Goal: Communication & Community: Answer question/provide support

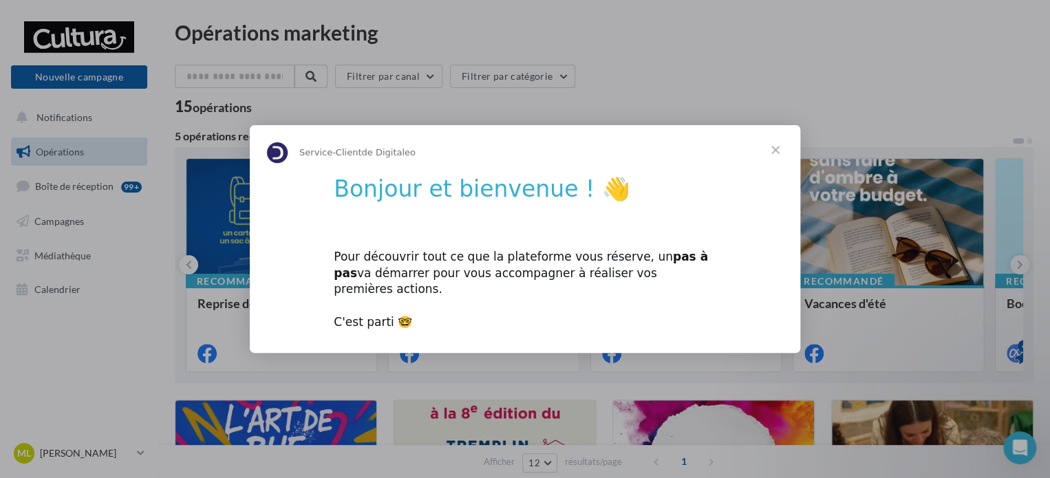
click at [772, 157] on span "Fermer" at bounding box center [775, 150] width 50 height 50
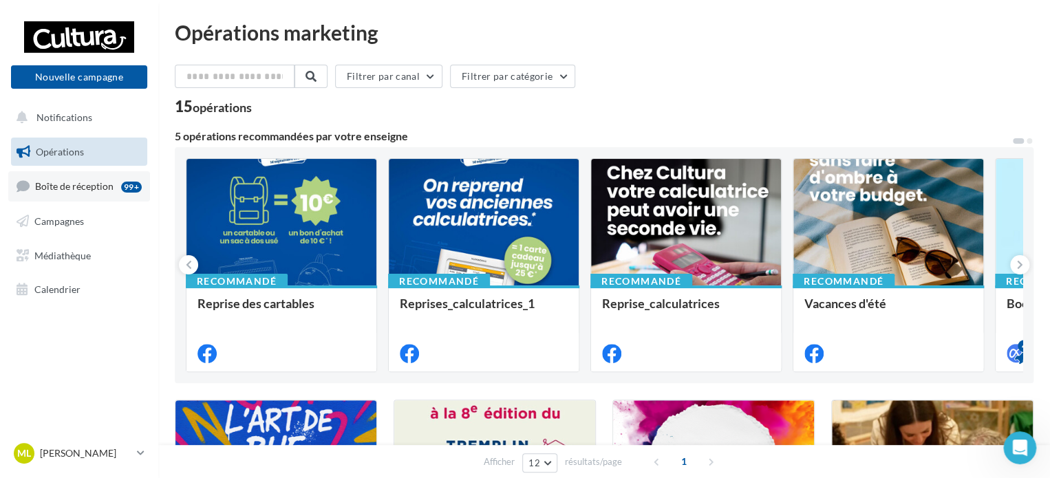
click at [119, 195] on link "Boîte de réception 99+" at bounding box center [79, 186] width 142 height 30
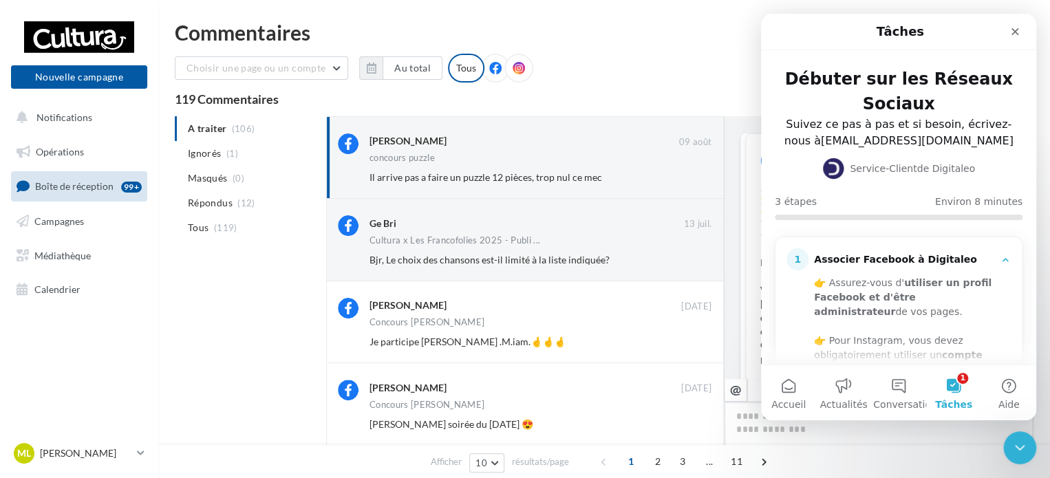
scroll to position [589, 0]
click at [1016, 37] on div "Fermer" at bounding box center [1014, 31] width 25 height 25
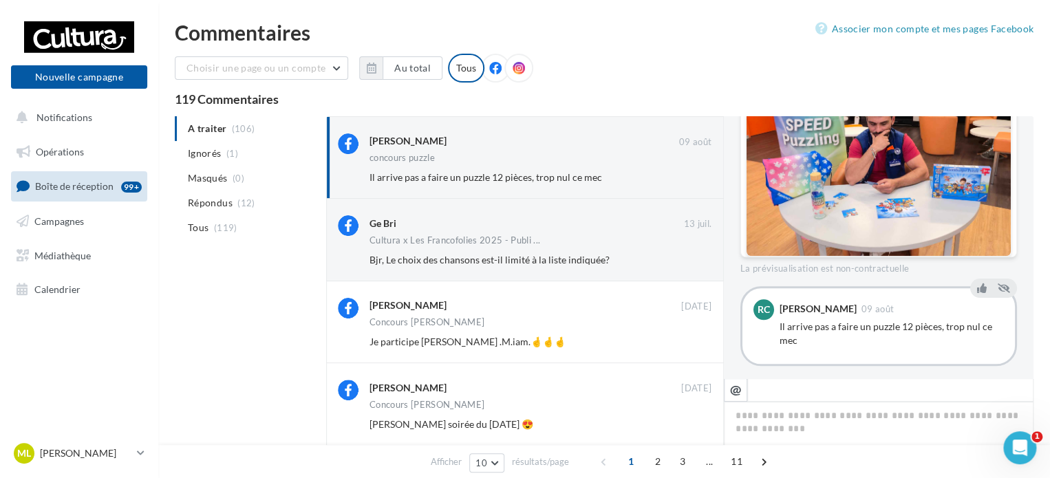
scroll to position [0, 0]
click at [581, 264] on span "Bjr, Le choix des chansons est-il limité à la liste indiquée?" at bounding box center [489, 260] width 240 height 12
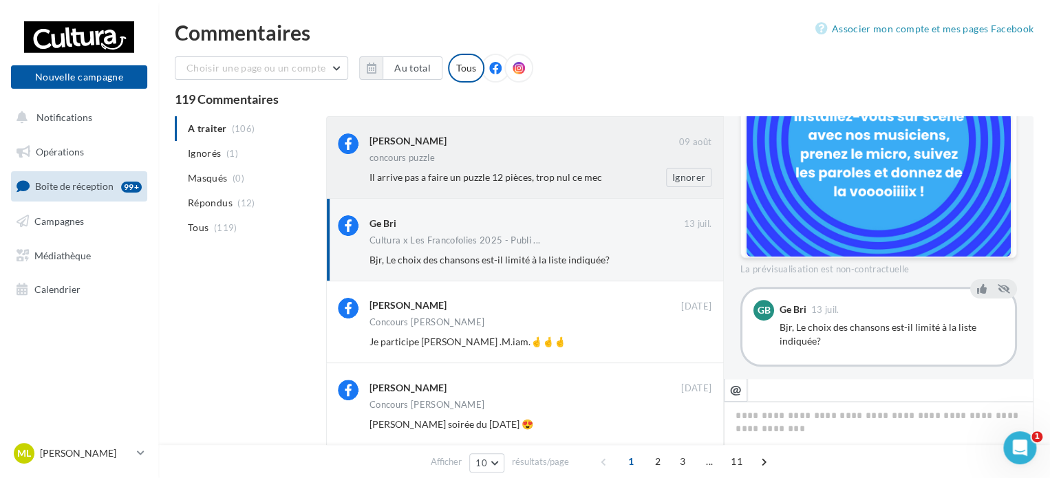
click at [530, 154] on div "concours puzzle" at bounding box center [540, 159] width 342 height 12
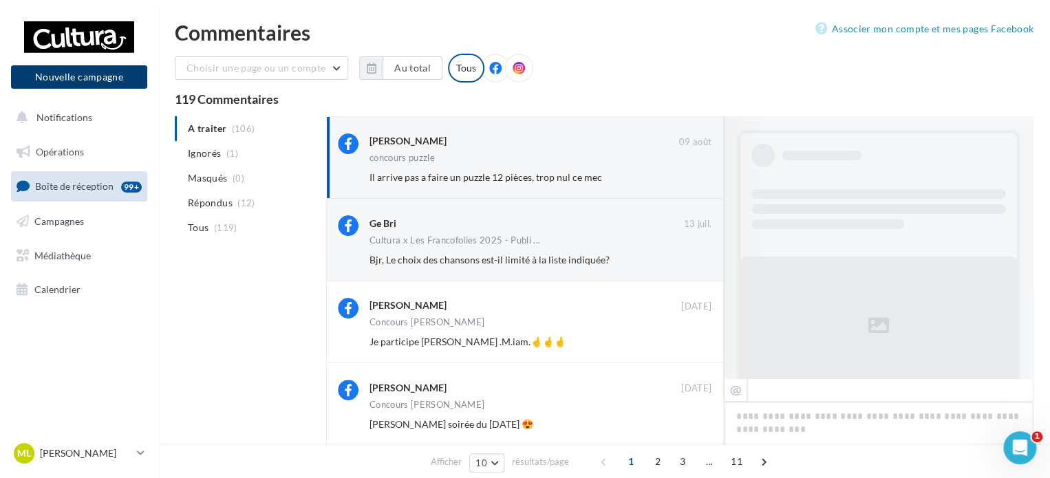
scroll to position [589, 0]
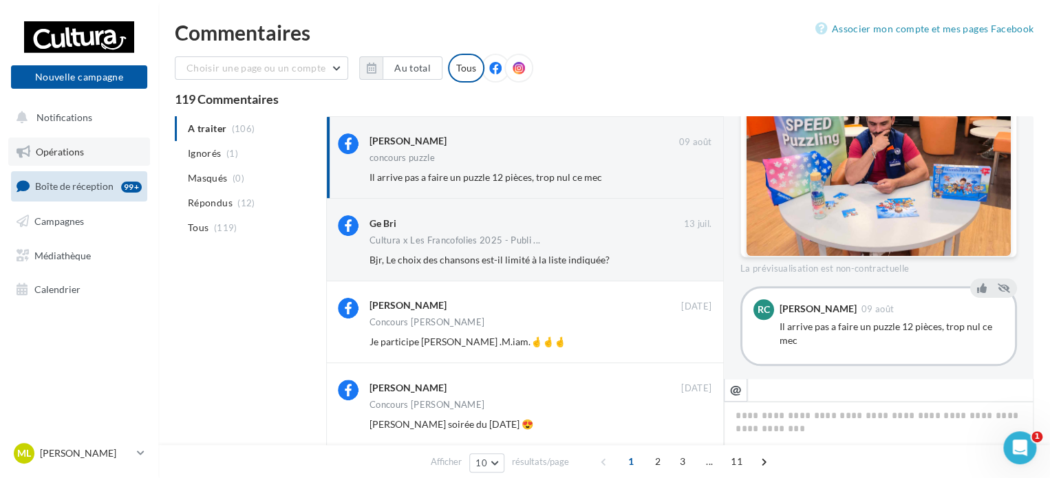
click at [102, 140] on link "Opérations" at bounding box center [79, 152] width 142 height 29
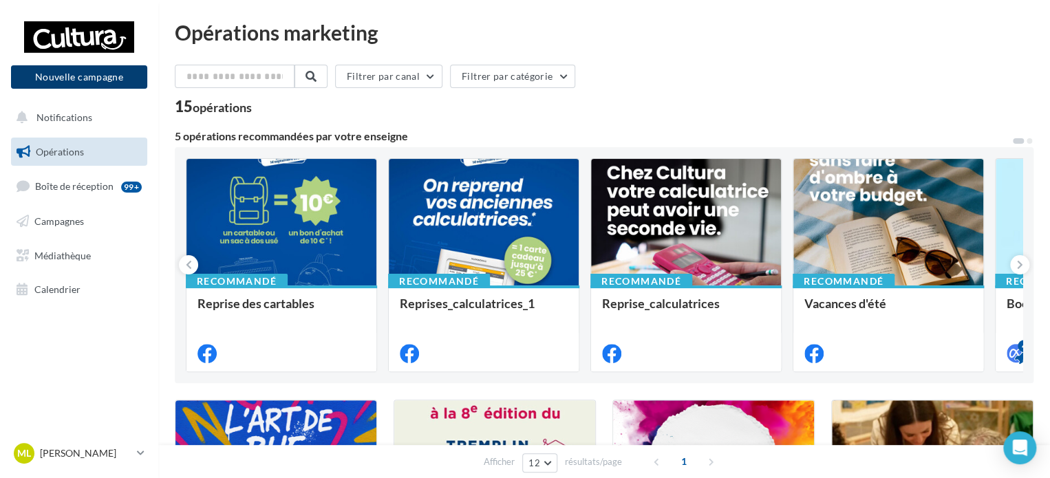
click at [107, 78] on button "Nouvelle campagne" at bounding box center [79, 76] width 136 height 23
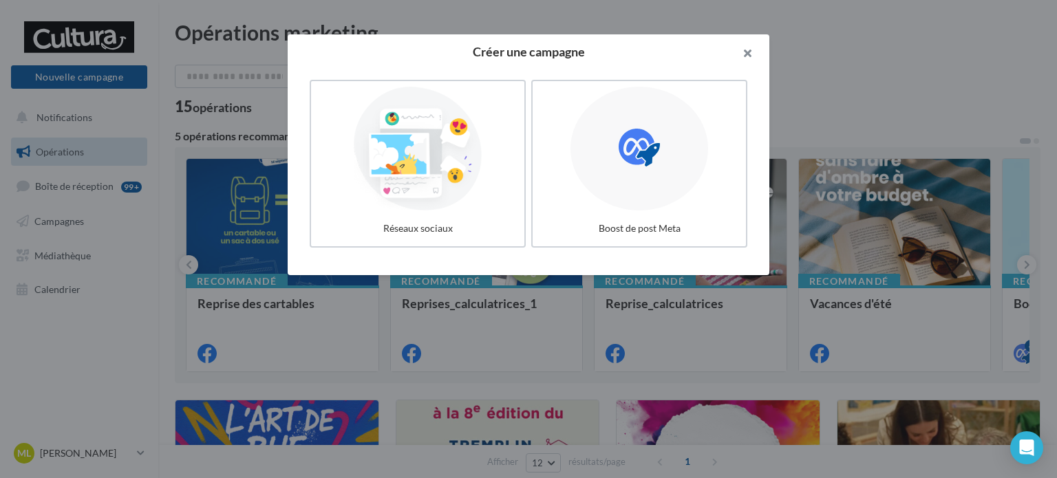
click at [748, 59] on button "button" at bounding box center [741, 54] width 55 height 41
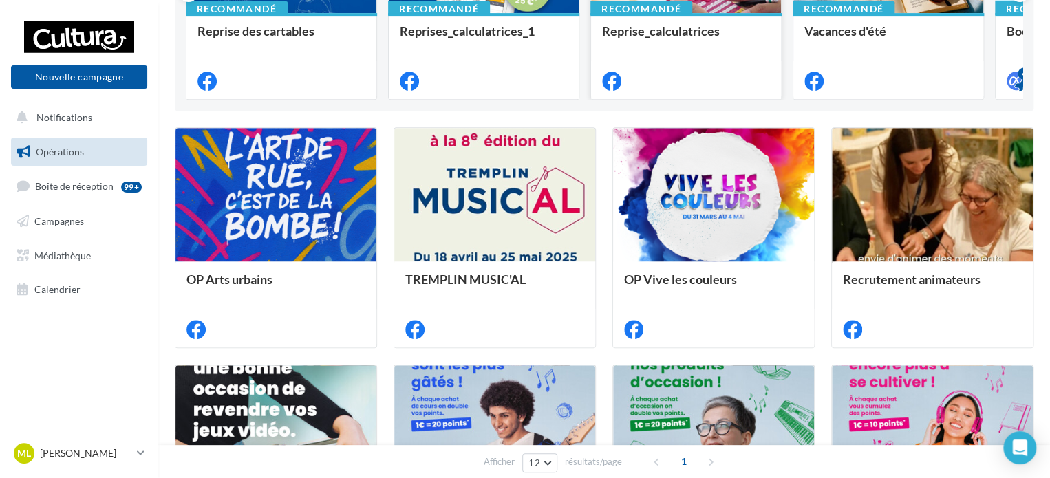
scroll to position [344, 0]
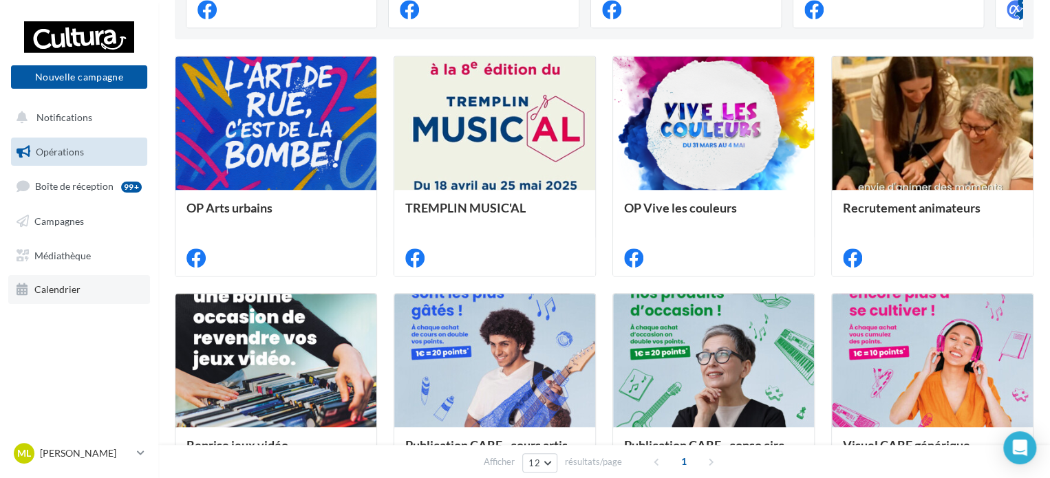
click at [26, 299] on link "Calendrier" at bounding box center [79, 289] width 142 height 29
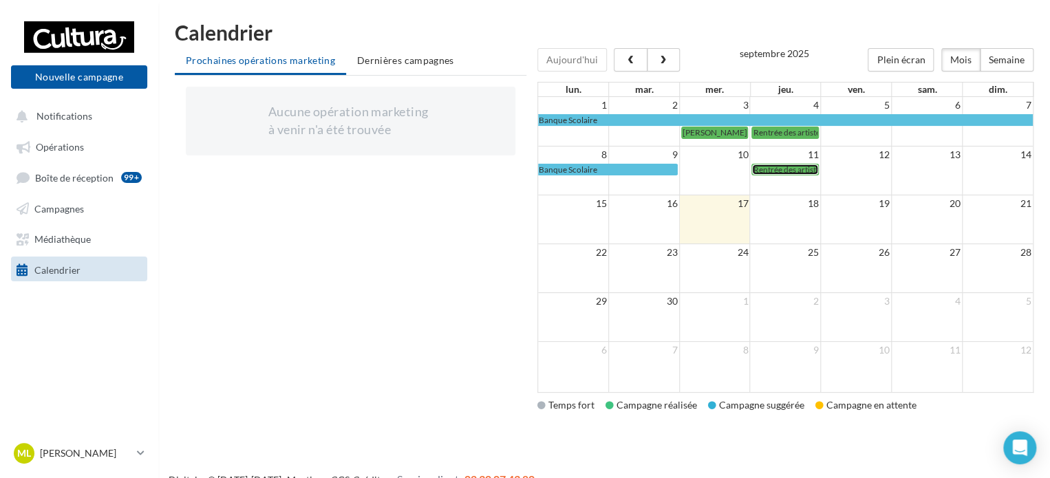
click at [754, 170] on span "Rentrée des artistes - Portes ouvertes" at bounding box center [819, 169] width 132 height 10
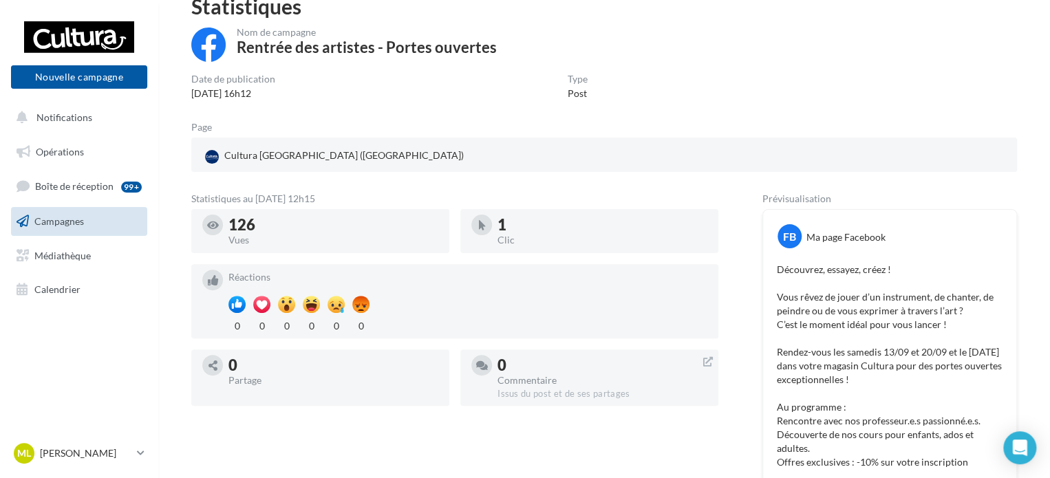
scroll to position [138, 0]
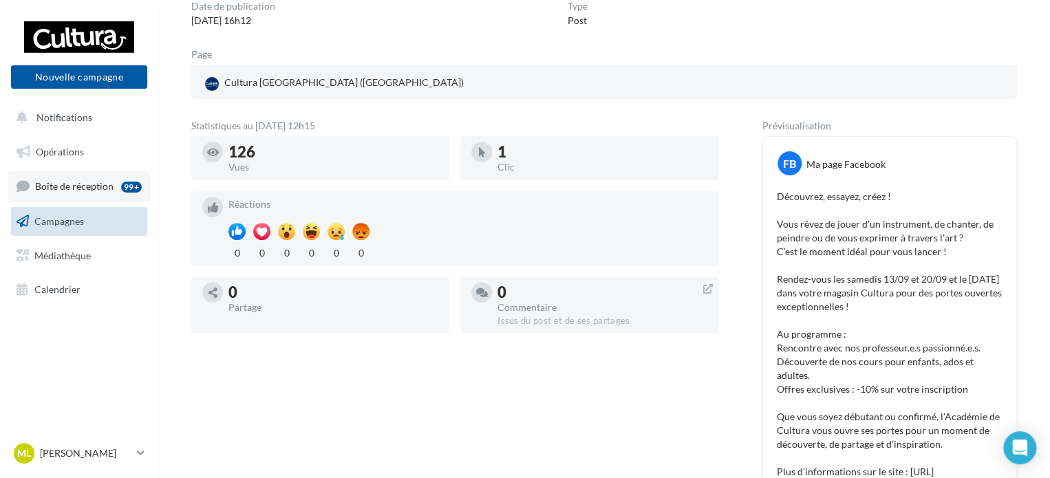
click at [101, 195] on link "Boîte de réception 99+" at bounding box center [79, 186] width 142 height 30
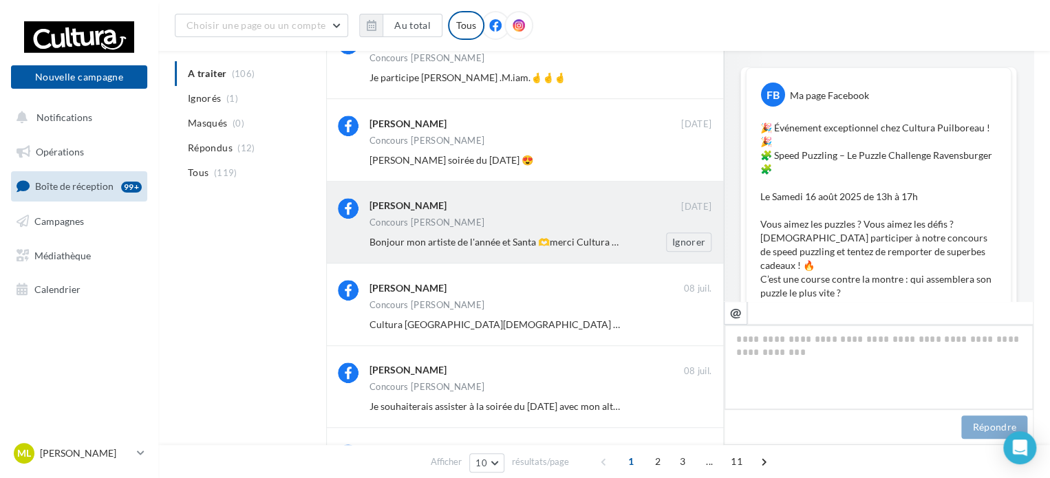
scroll to position [600, 0]
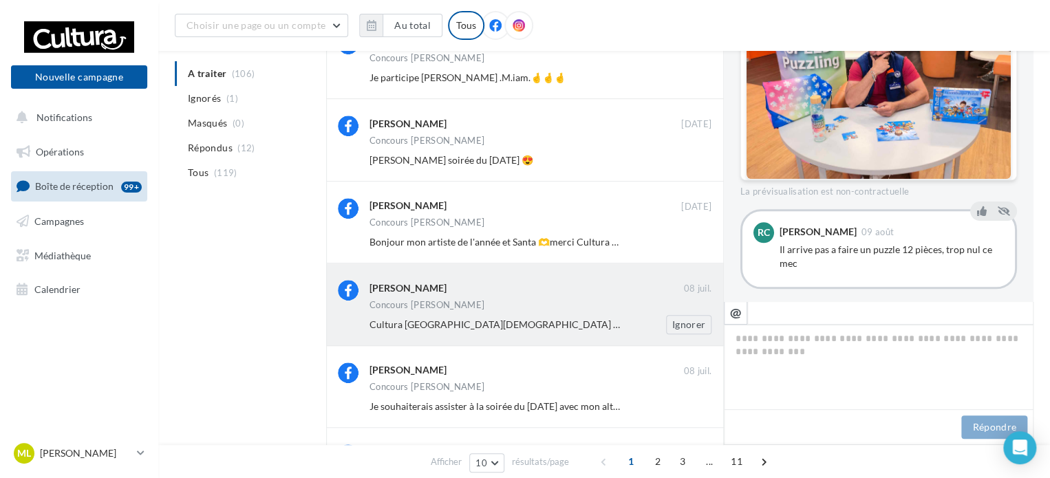
click at [504, 323] on span "Cultura [GEOGRAPHIC_DATA][DEMOGRAPHIC_DATA] super merci beaucoup !!! Je vous en…" at bounding box center [597, 324] width 457 height 12
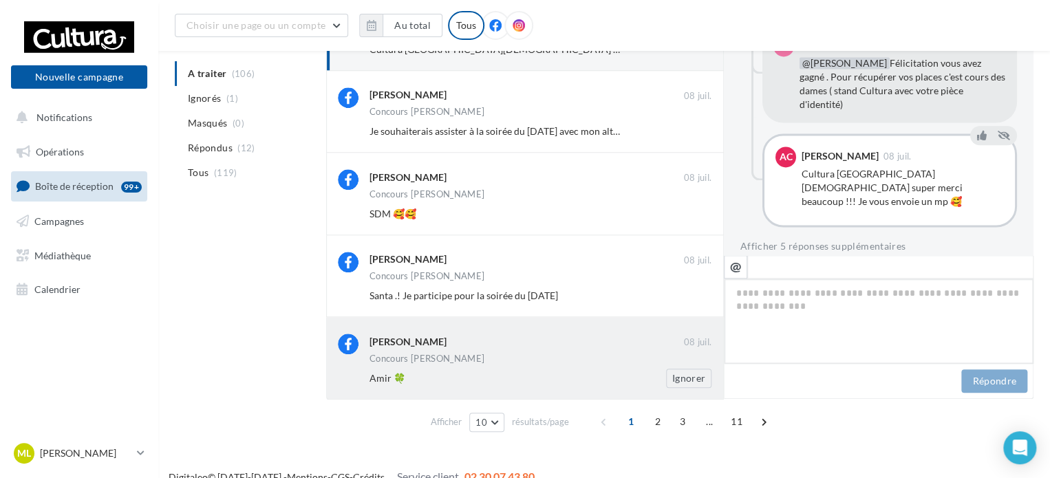
scroll to position [569, 0]
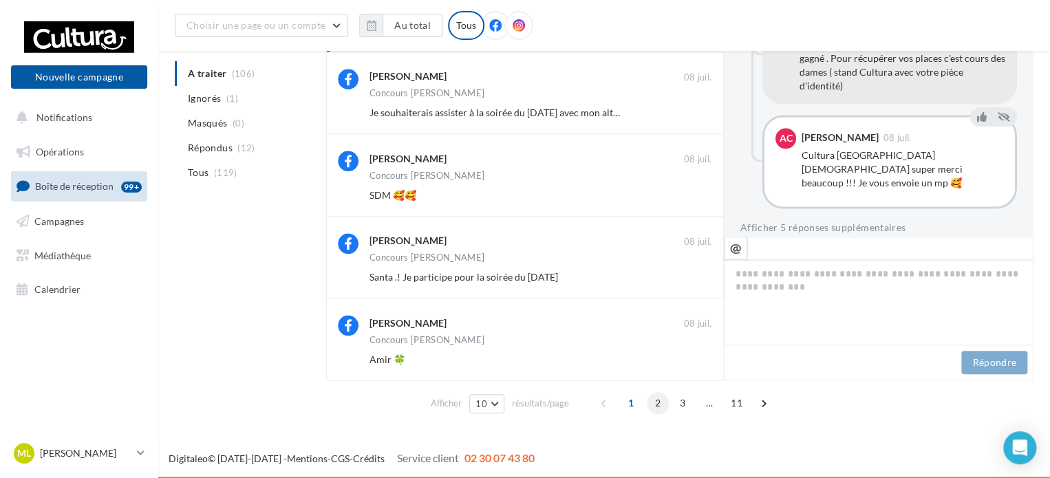
click at [658, 408] on span "2" at bounding box center [658, 403] width 22 height 22
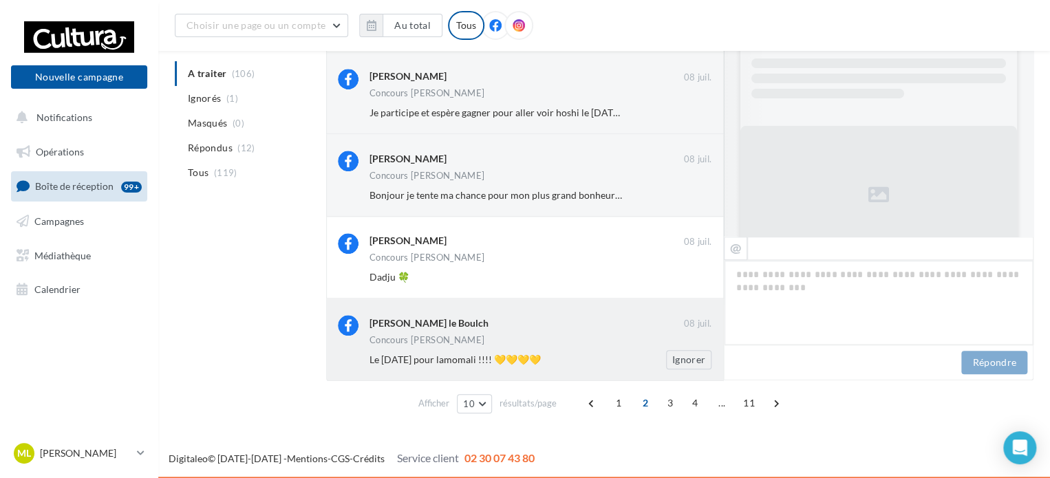
scroll to position [1060, 0]
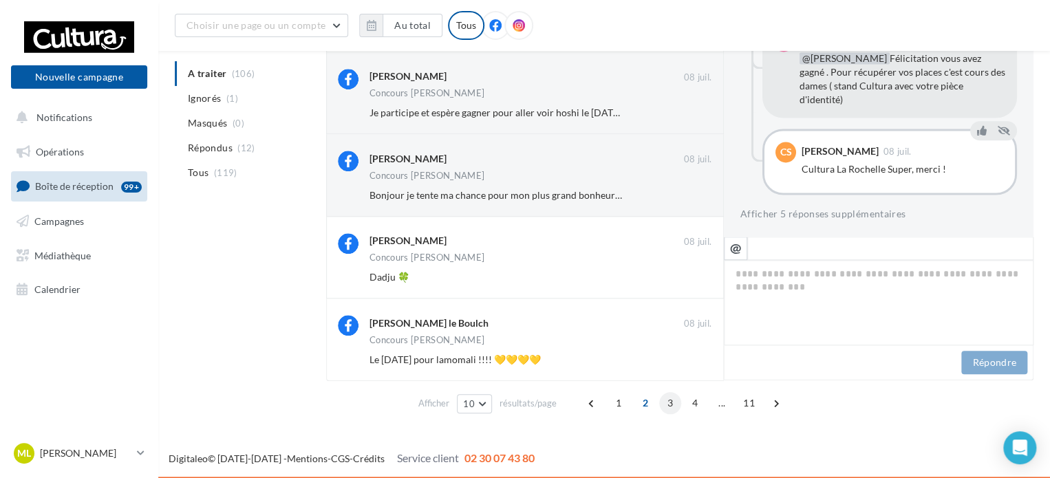
click at [670, 406] on span "3" at bounding box center [670, 403] width 22 height 22
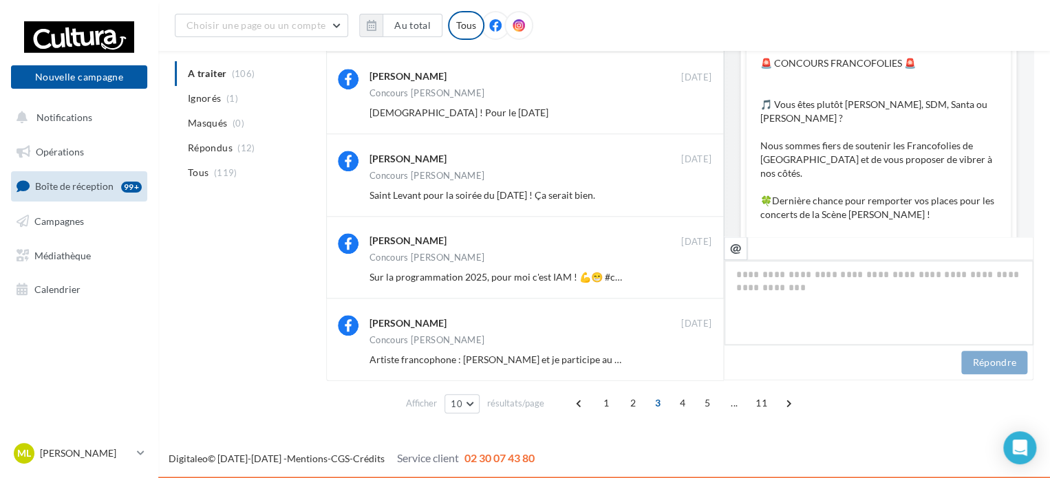
scroll to position [837, 0]
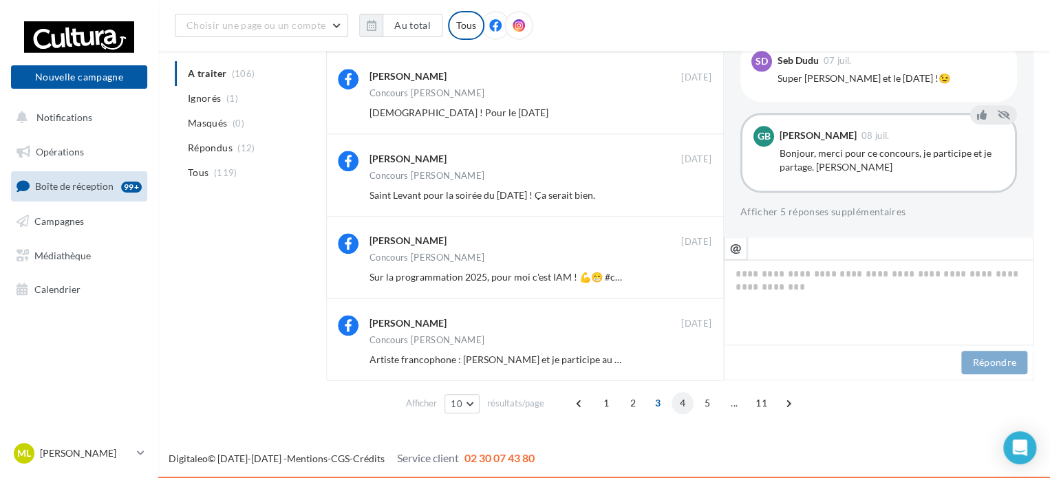
click at [680, 401] on span "4" at bounding box center [682, 403] width 22 height 22
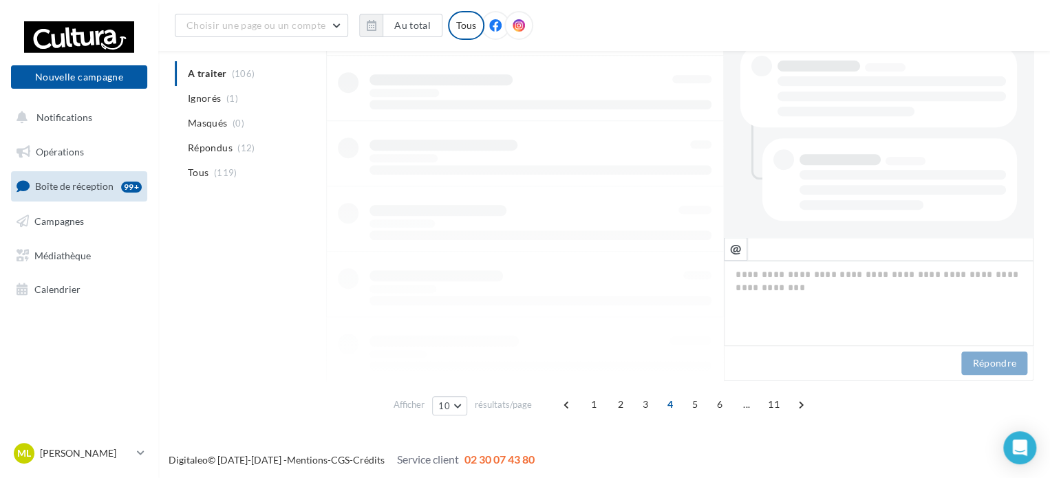
scroll to position [230, 0]
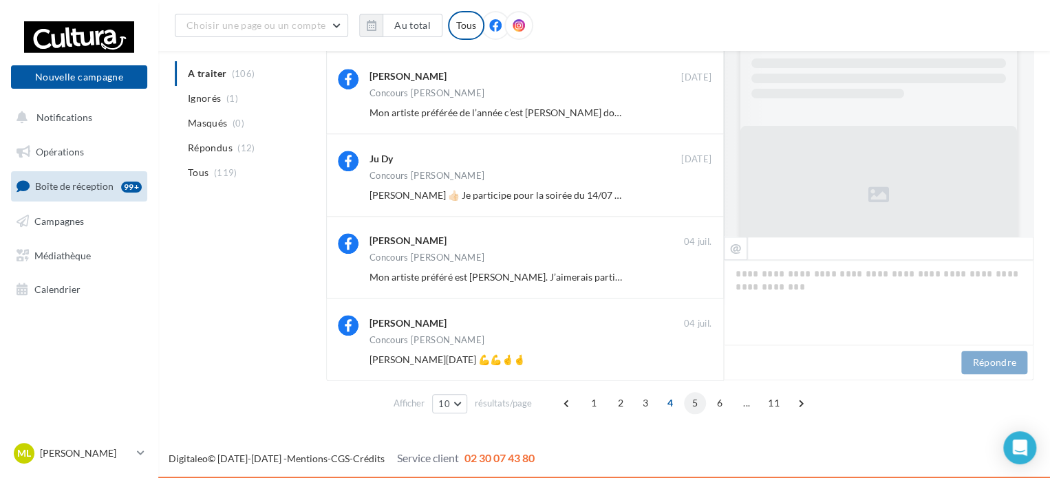
click at [687, 403] on span "5" at bounding box center [695, 403] width 22 height 22
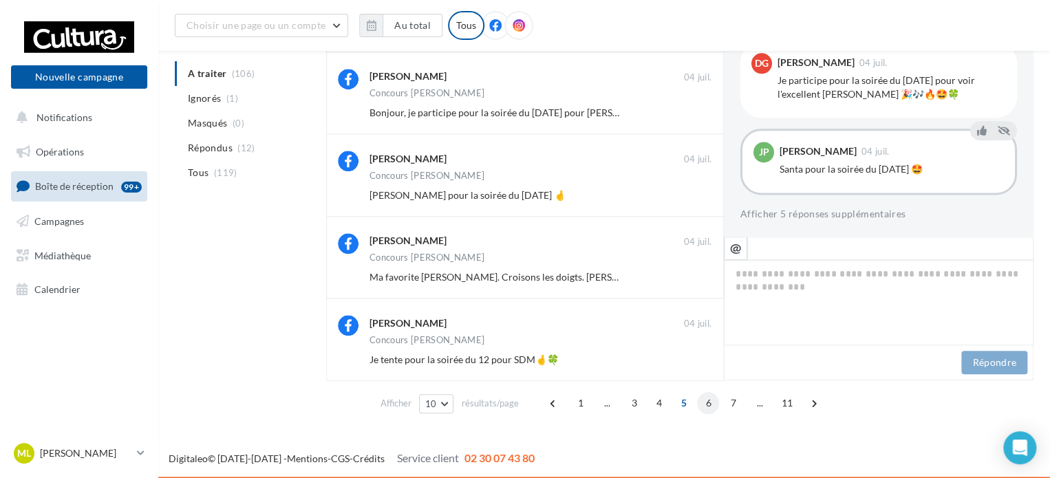
click at [704, 402] on span "6" at bounding box center [708, 403] width 22 height 22
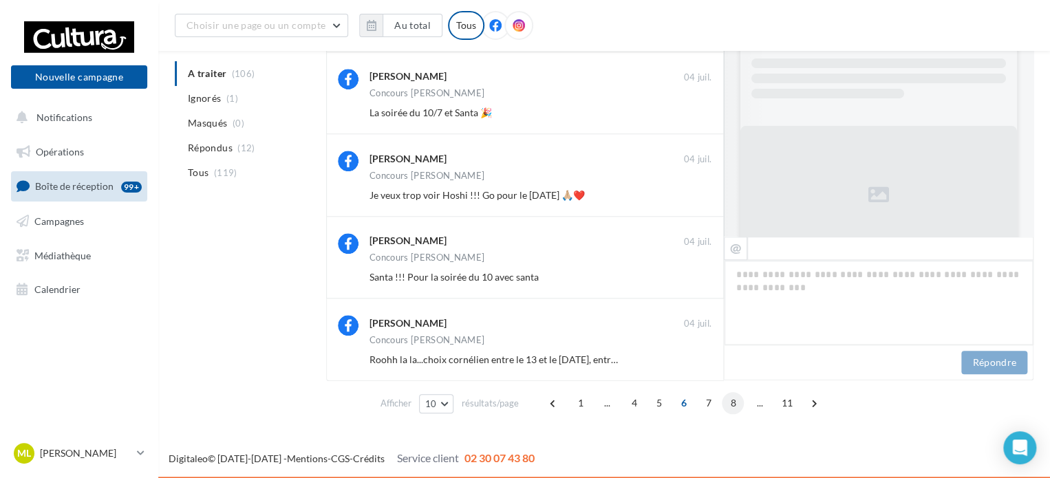
scroll to position [851, 0]
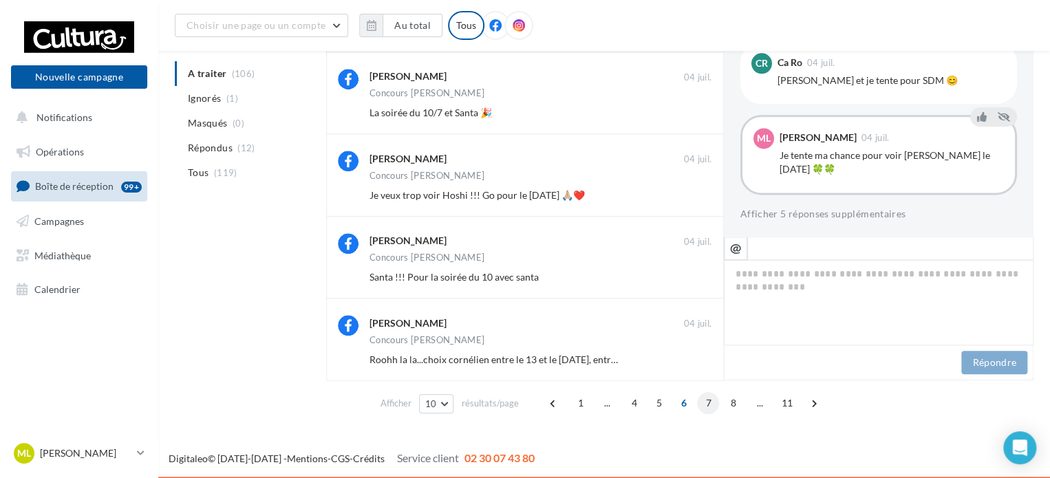
click at [704, 406] on span "7" at bounding box center [708, 403] width 22 height 22
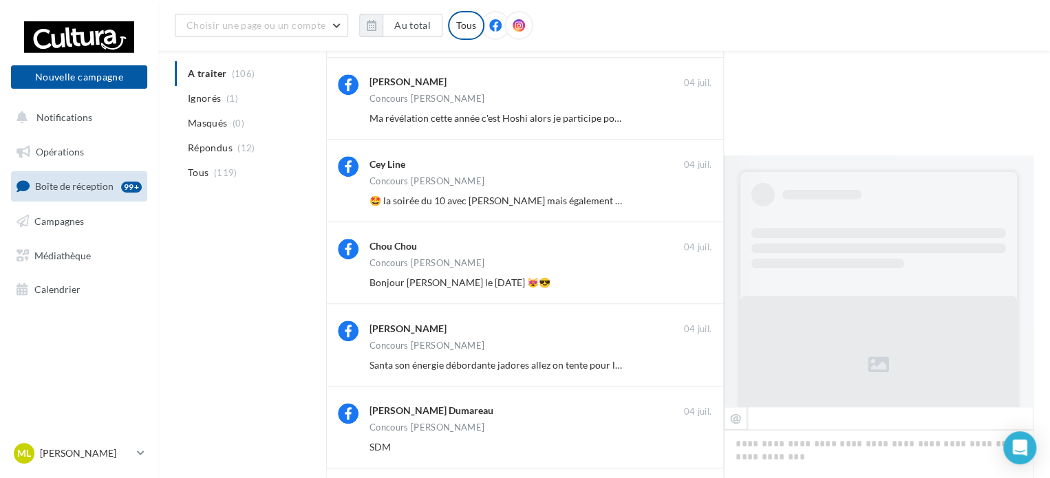
scroll to position [569, 0]
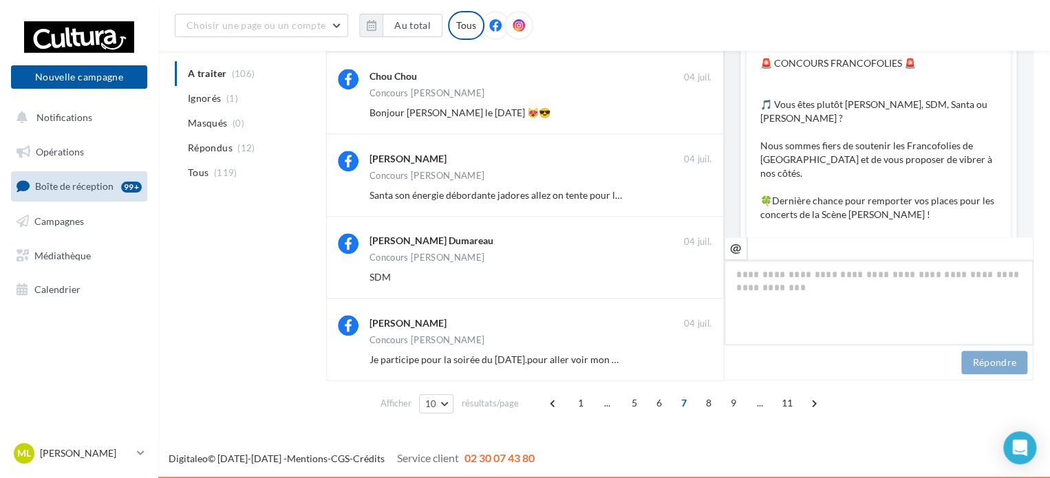
click at [704, 406] on span "8" at bounding box center [708, 403] width 22 height 22
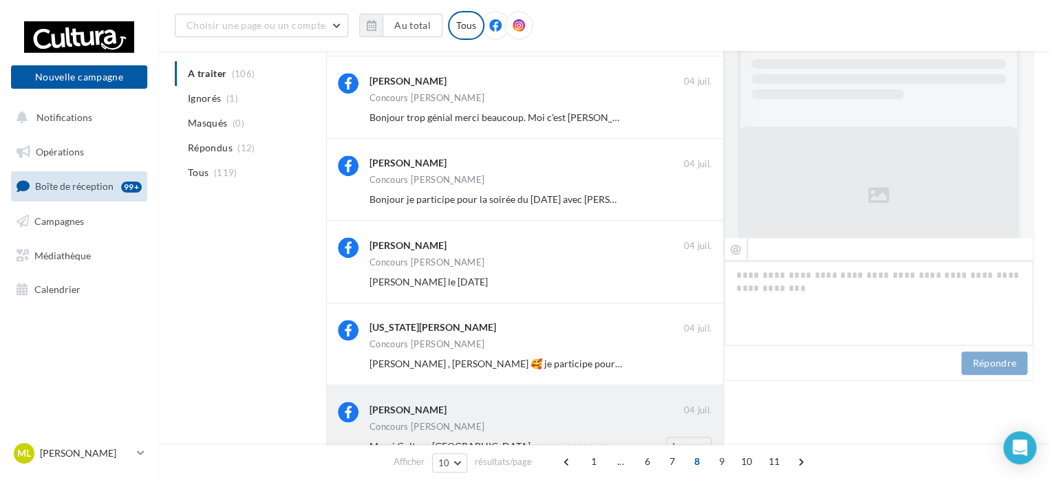
scroll to position [878, 0]
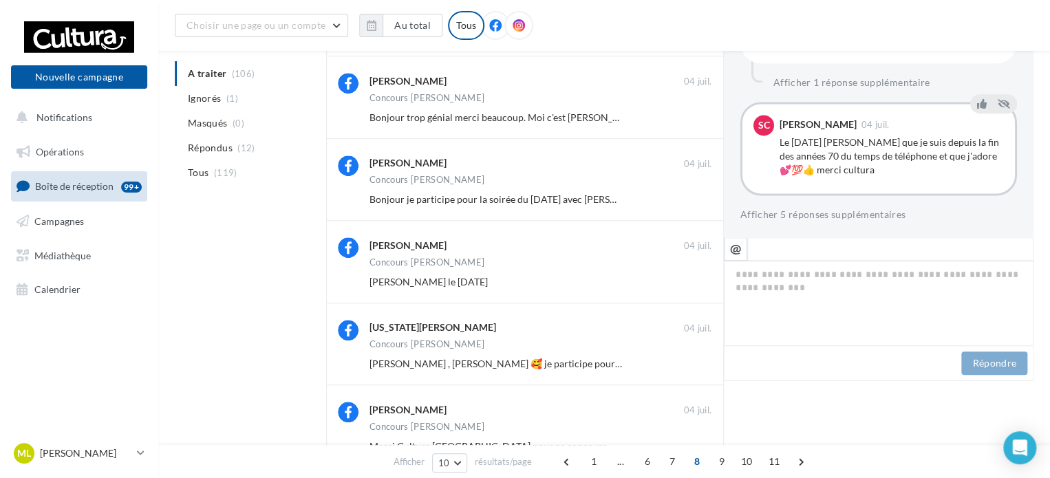
click at [783, 466] on div "1 ... 6 7 8 9 10 11" at bounding box center [685, 462] width 259 height 22
click at [777, 466] on span "11" at bounding box center [773, 462] width 23 height 22
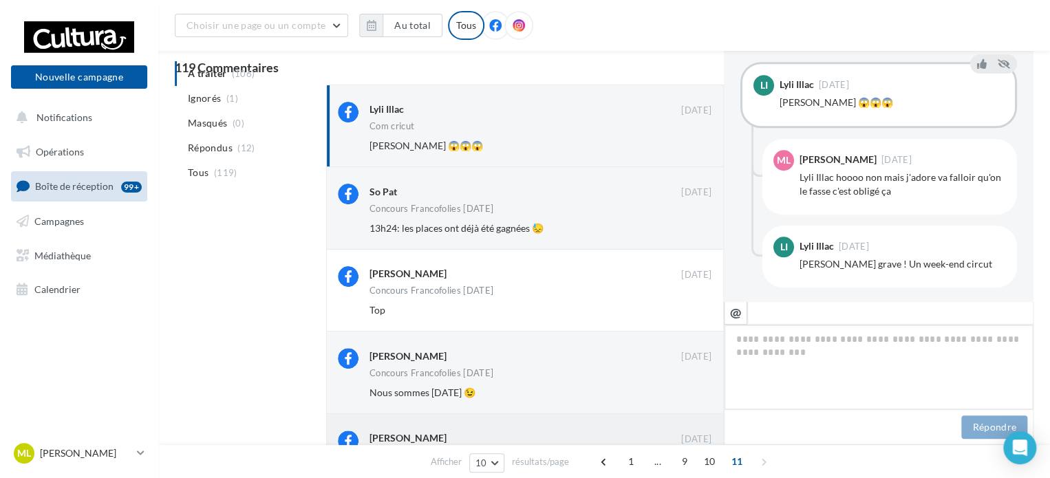
scroll to position [19, 0]
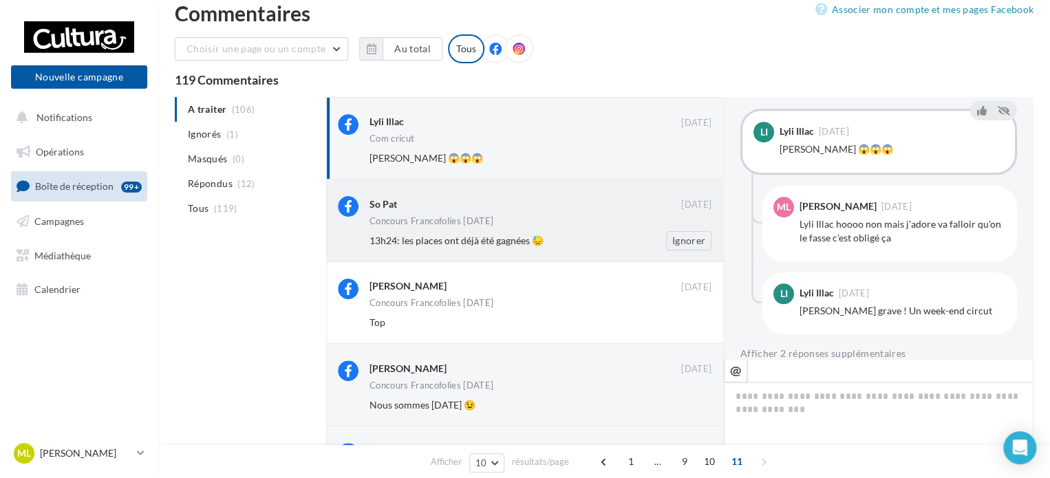
click at [592, 245] on div "13h24: les places ont déjà été gagnées 😓" at bounding box center [495, 241] width 252 height 14
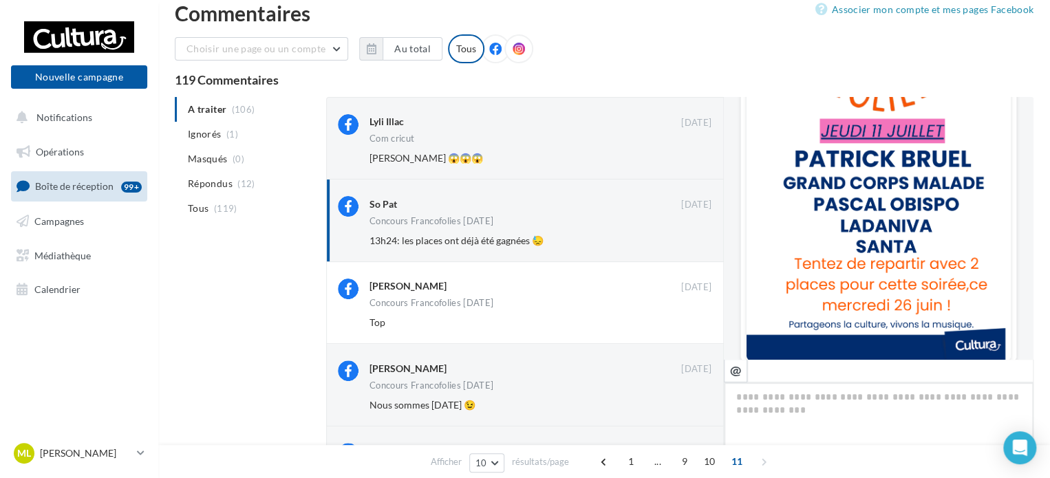
scroll to position [674, 0]
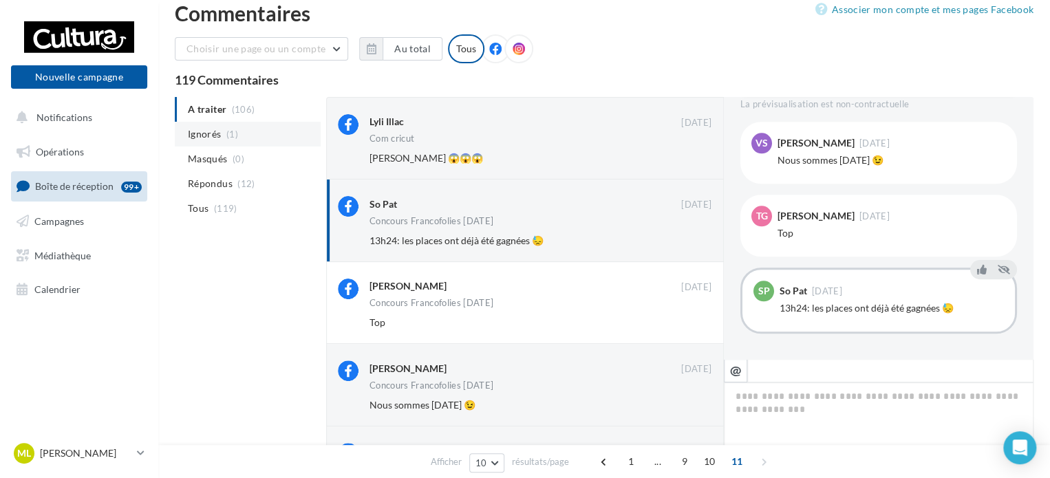
click at [217, 137] on span "Ignorés" at bounding box center [204, 134] width 33 height 14
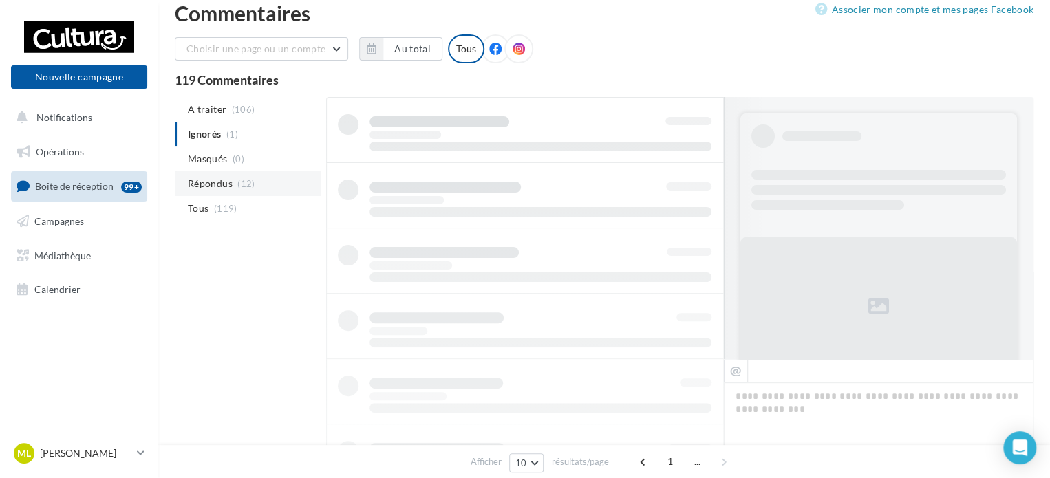
scroll to position [19, 0]
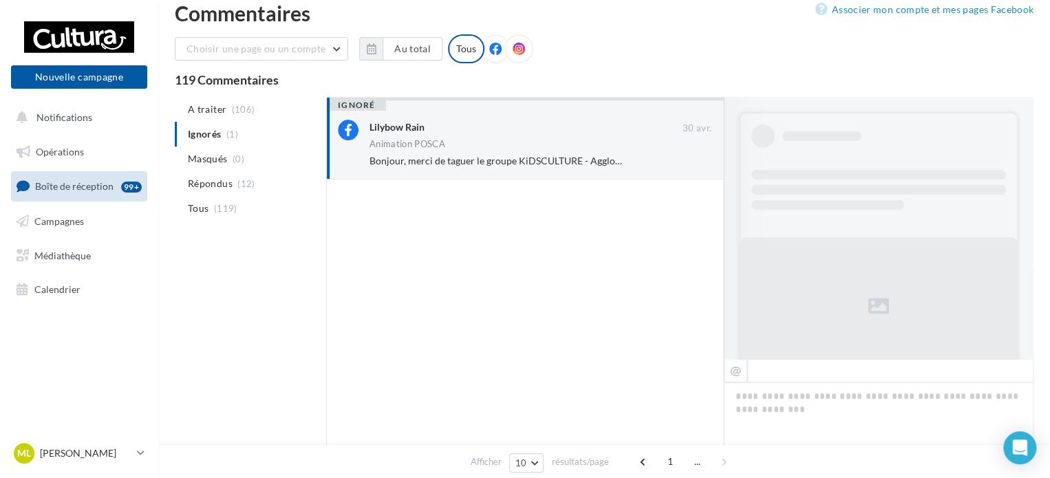
click at [476, 166] on span "Bonjour, merci de taguer le groupe KiDSCULTURE - Agglo La Rochelle sous vos pos…" at bounding box center [665, 161] width 593 height 12
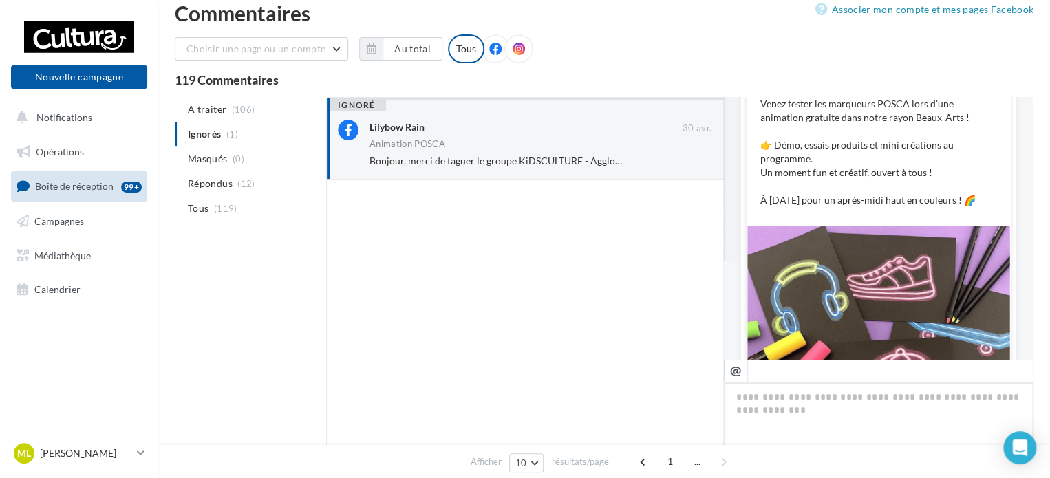
scroll to position [85, 0]
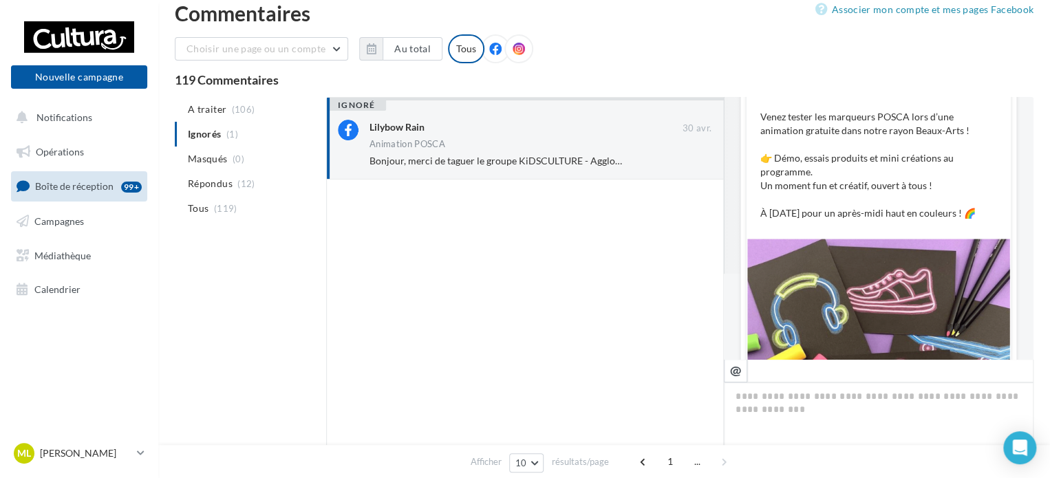
click at [80, 184] on span "Boîte de réception" at bounding box center [74, 186] width 78 height 12
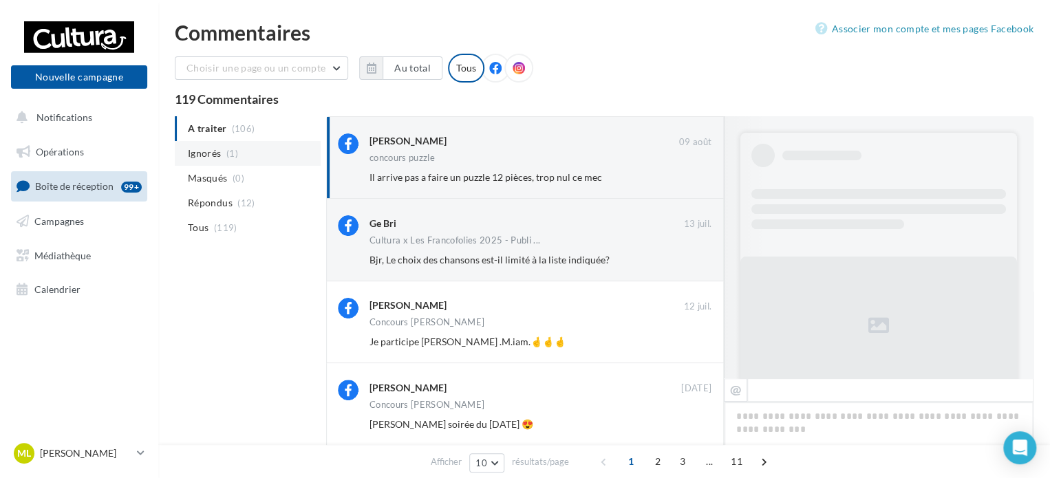
scroll to position [589, 0]
